Goal: Book appointment/travel/reservation

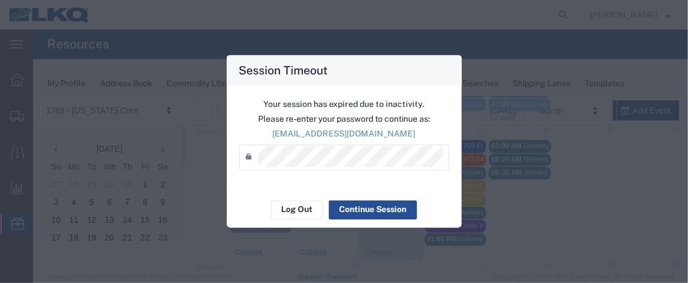
scroll to position [108, 0]
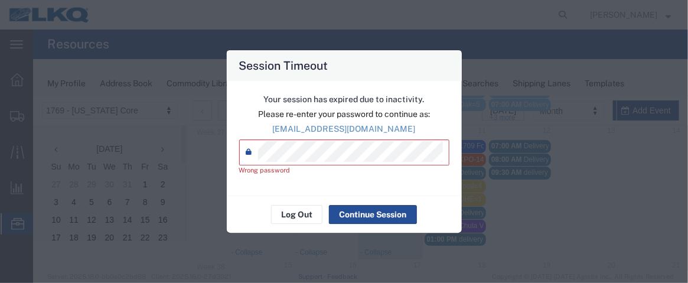
click at [256, 155] on div "Password *" at bounding box center [344, 152] width 210 height 26
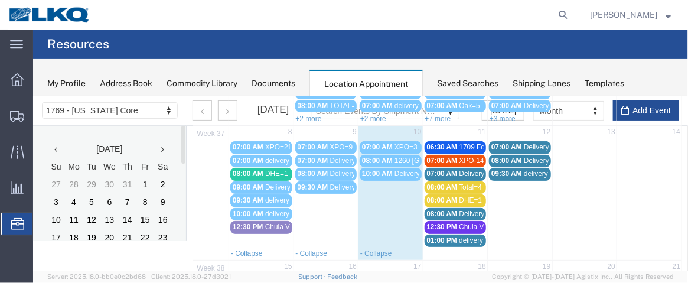
scroll to position [119, 0]
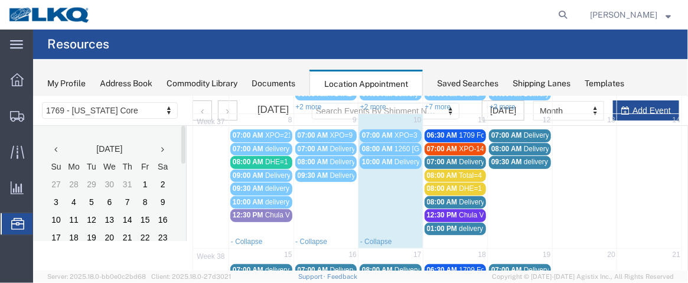
click at [453, 157] on div "07:00 AM Delivery 56411584" at bounding box center [454, 161] width 57 height 9
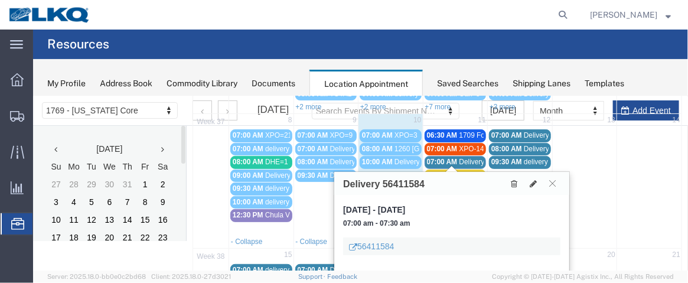
click at [523, 130] on span "Delivery 56425121" at bounding box center [552, 134] width 58 height 8
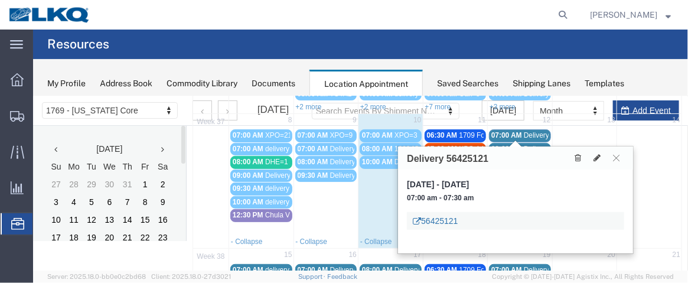
click at [424, 220] on link "56425121" at bounding box center [434, 220] width 45 height 12
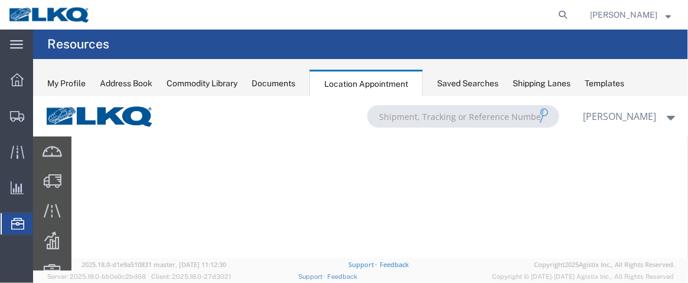
scroll to position [19, 0]
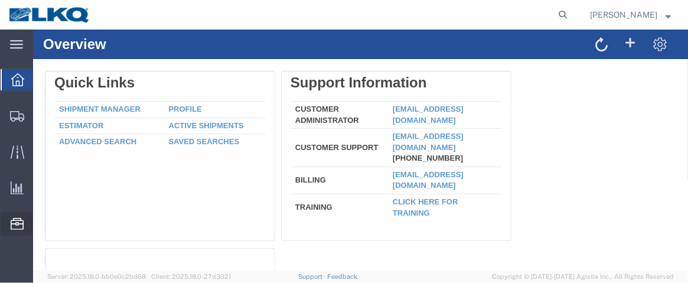
click at [0, 0] on span "Location Appointment" at bounding box center [0, 0] width 0 height 0
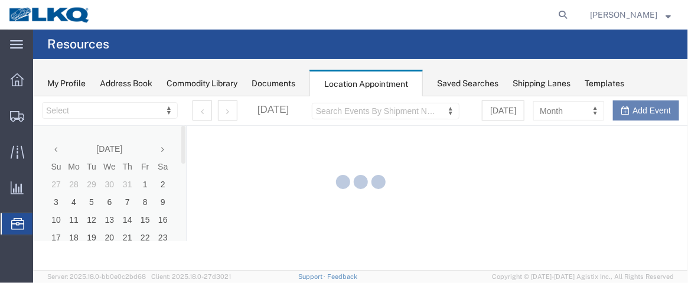
select select "28716"
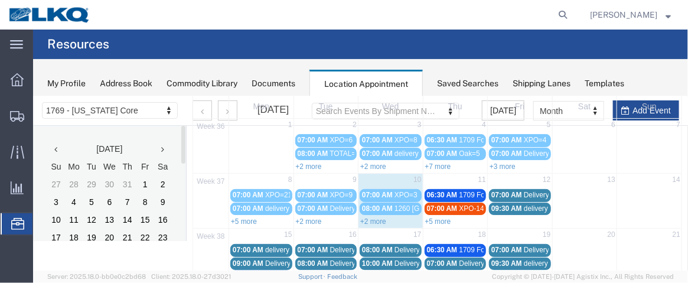
scroll to position [89, 0]
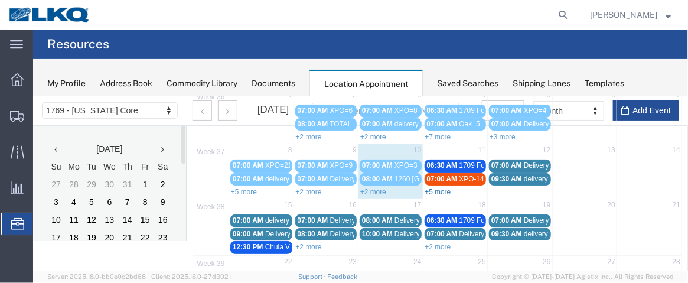
click at [443, 190] on link "+5 more" at bounding box center [437, 191] width 26 height 8
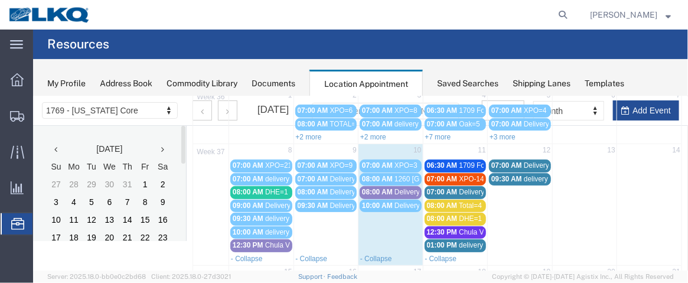
click at [446, 191] on span "07:00 AM" at bounding box center [441, 191] width 31 height 8
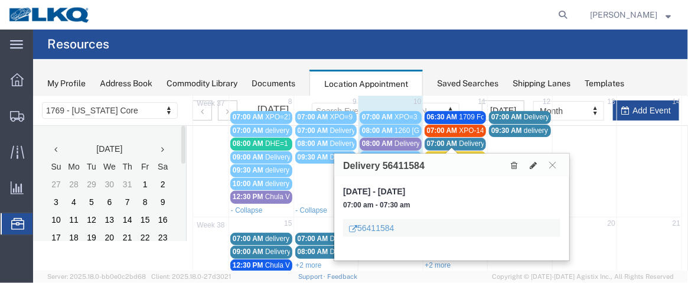
scroll to position [171, 0]
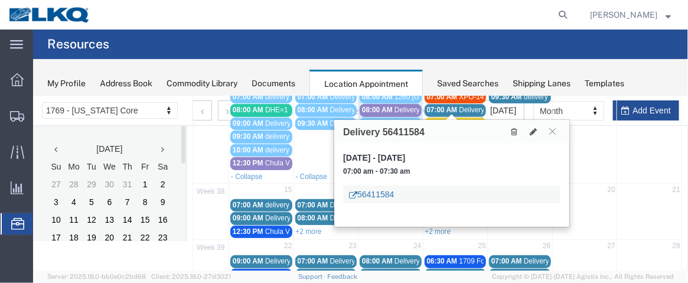
click at [358, 193] on link "56411584" at bounding box center [370, 194] width 45 height 12
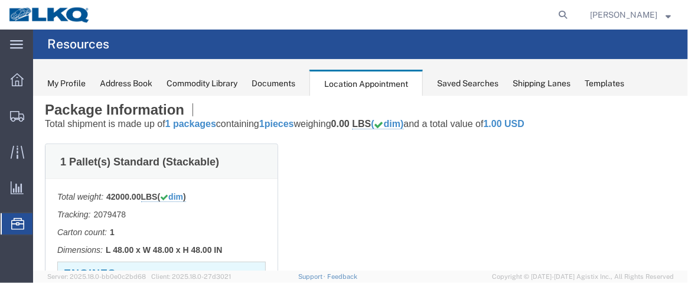
scroll to position [0, 0]
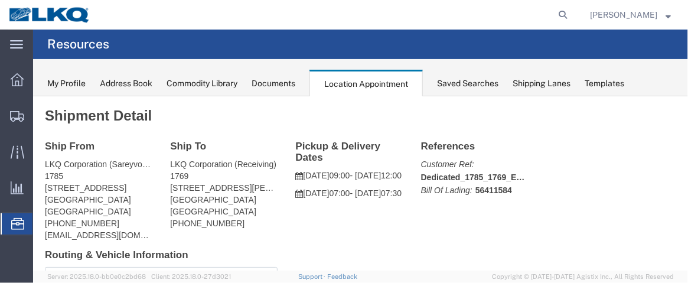
drag, startPoint x: 653, startPoint y: 55, endPoint x: 686, endPoint y: 68, distance: 35.7
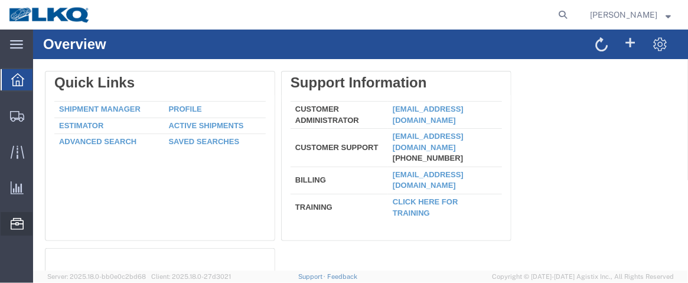
drag, startPoint x: 75, startPoint y: 146, endPoint x: 86, endPoint y: 143, distance: 11.5
click at [0, 0] on span "Location Appointment" at bounding box center [0, 0] width 0 height 0
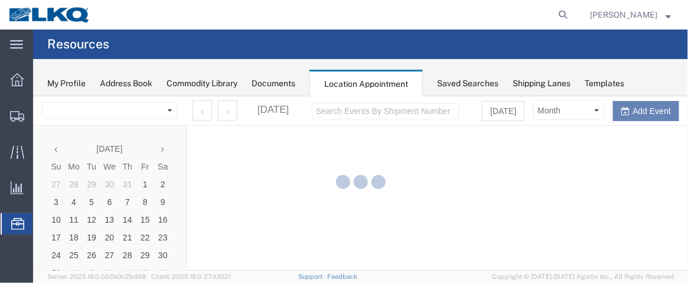
select select "28716"
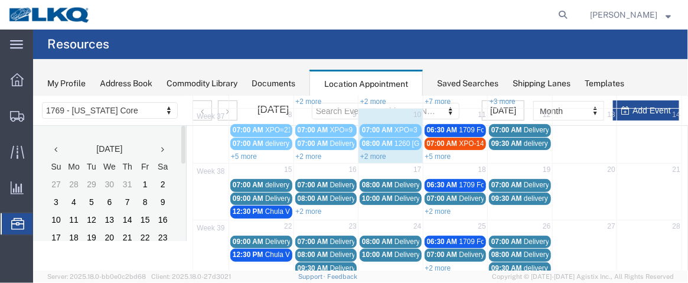
scroll to position [130, 0]
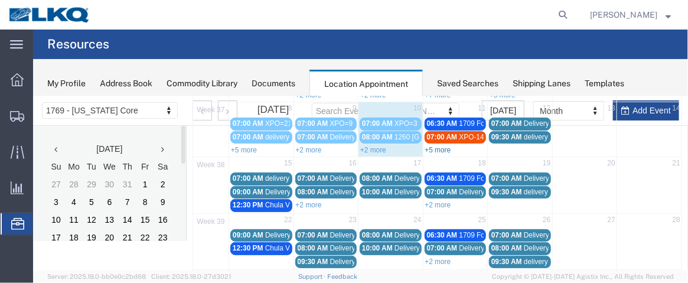
click at [432, 146] on link "+5 more" at bounding box center [437, 149] width 26 height 8
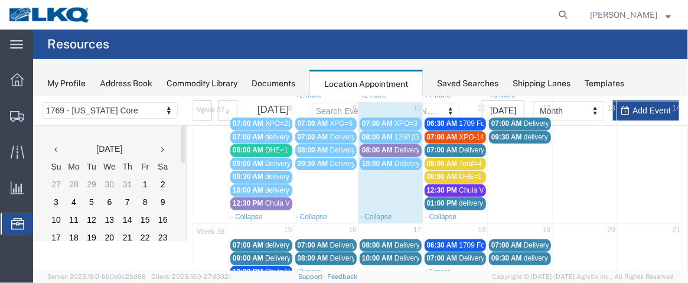
drag, startPoint x: 391, startPoint y: 147, endPoint x: 370, endPoint y: 158, distance: 23.2
click at [371, 159] on span "10:00 AM" at bounding box center [376, 163] width 31 height 8
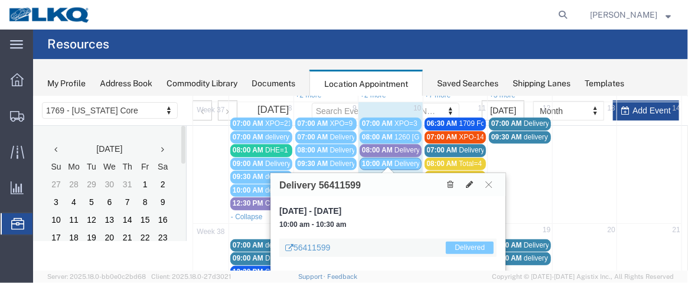
click at [373, 149] on span "08:00 AM" at bounding box center [376, 149] width 31 height 8
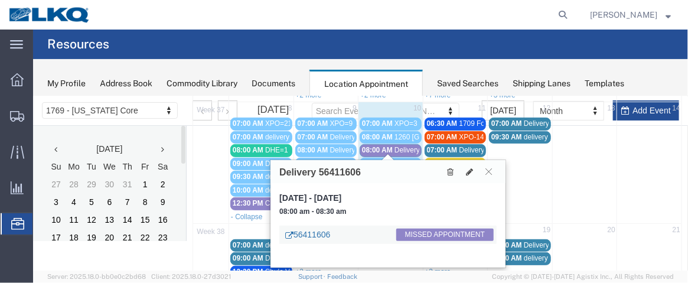
click at [319, 230] on link "56411606" at bounding box center [307, 234] width 45 height 12
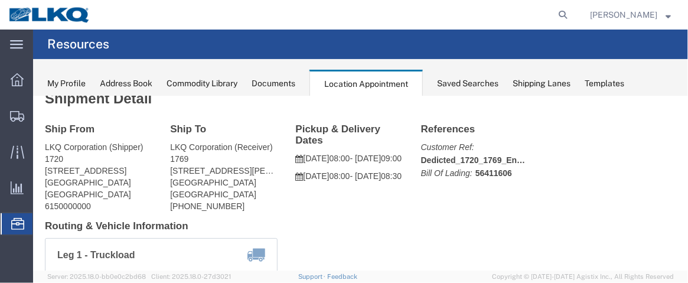
scroll to position [0, 0]
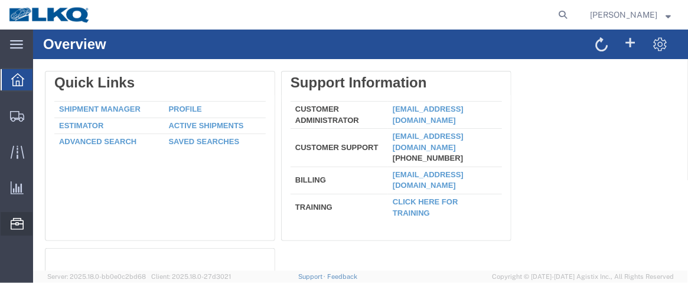
click at [0, 0] on span "Location Appointment" at bounding box center [0, 0] width 0 height 0
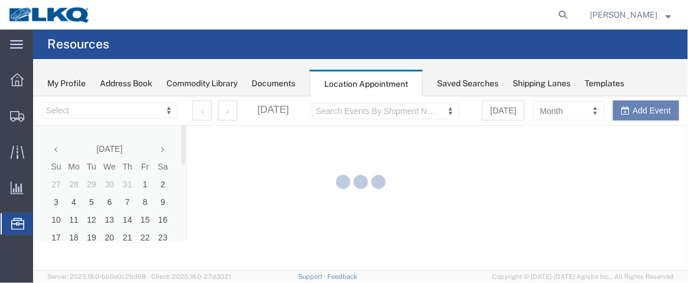
select select "28716"
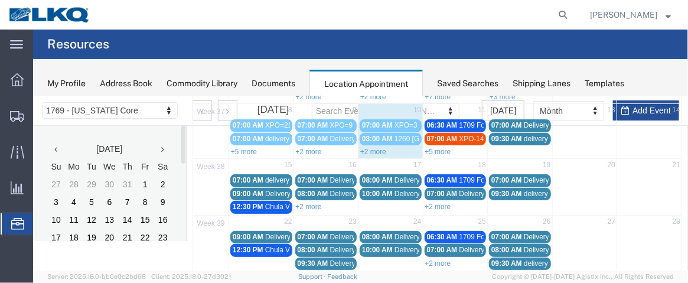
scroll to position [149, 0]
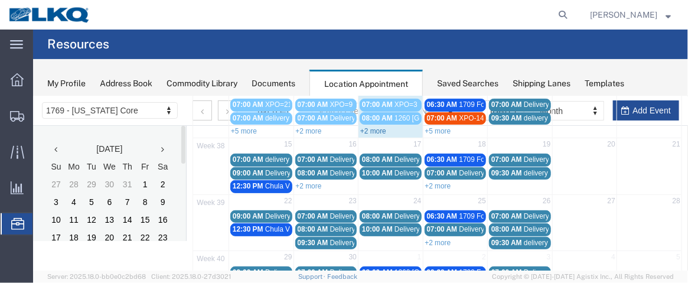
click at [364, 128] on link "+2 more" at bounding box center [373, 130] width 26 height 8
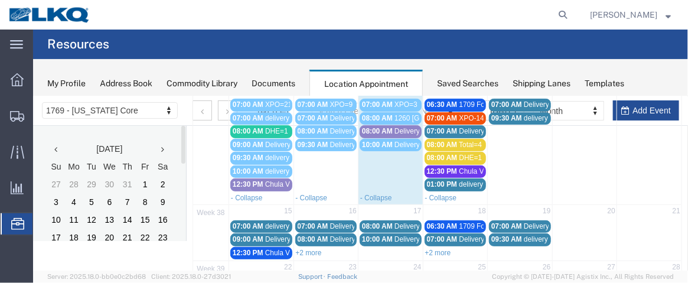
click at [507, 115] on span "09:30 AM" at bounding box center [506, 117] width 31 height 8
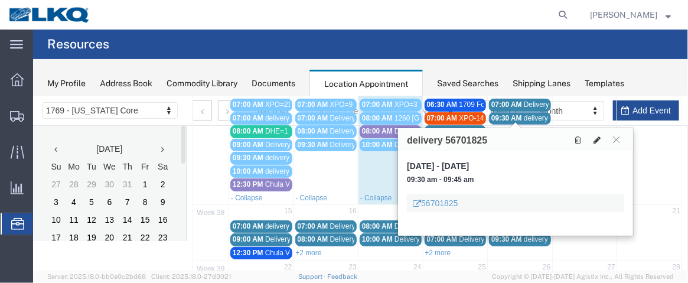
click at [595, 141] on icon at bounding box center [596, 139] width 7 height 8
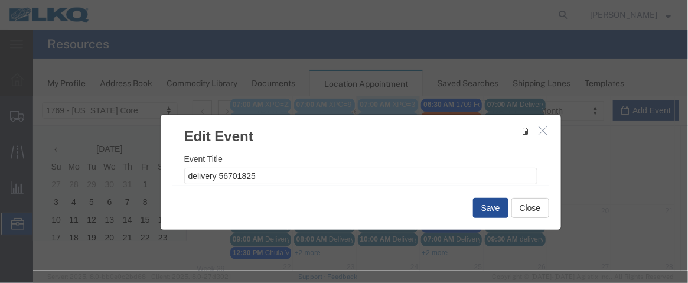
select select
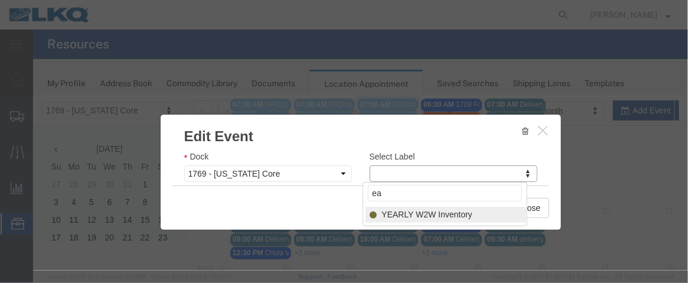
type input "e"
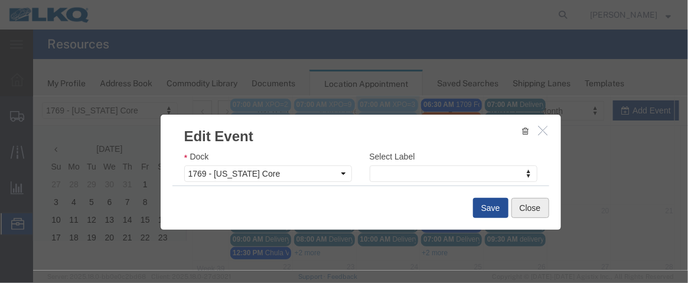
click at [533, 212] on button "Close" at bounding box center [530, 207] width 38 height 20
